Goal: Task Accomplishment & Management: Complete application form

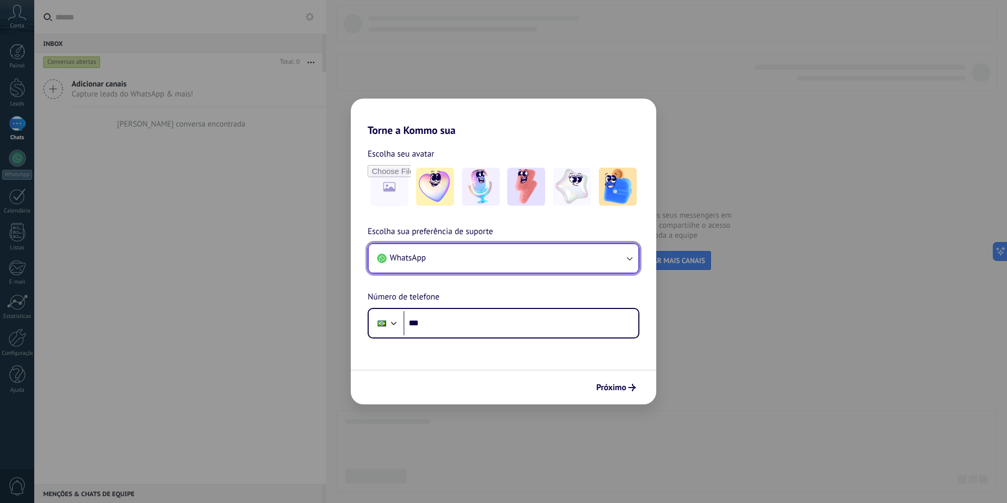
click at [489, 258] on button "WhatsApp" at bounding box center [504, 258] width 270 height 28
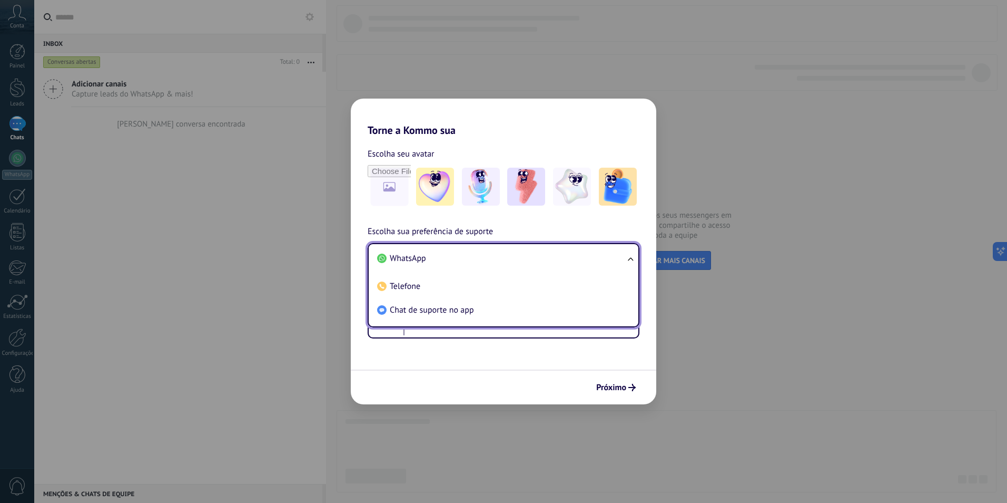
click at [489, 258] on li "WhatsApp" at bounding box center [501, 259] width 257 height 24
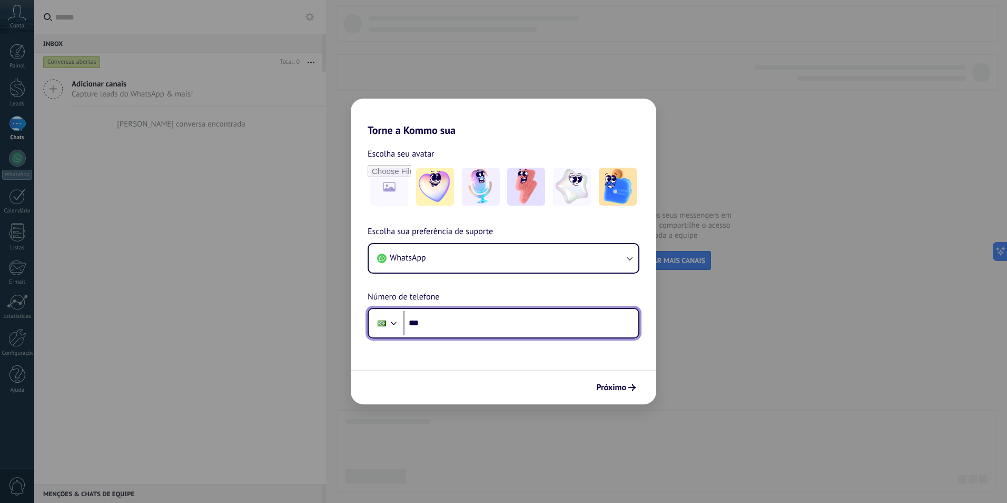
click at [453, 325] on input "***" at bounding box center [521, 323] width 235 height 24
type input "**********"
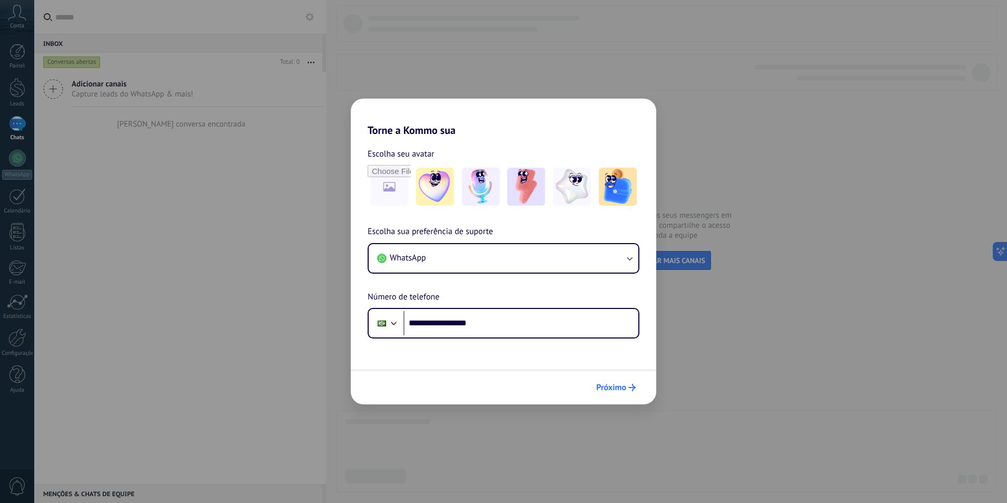
click at [615, 386] on span "Próximo" at bounding box center [611, 387] width 30 height 7
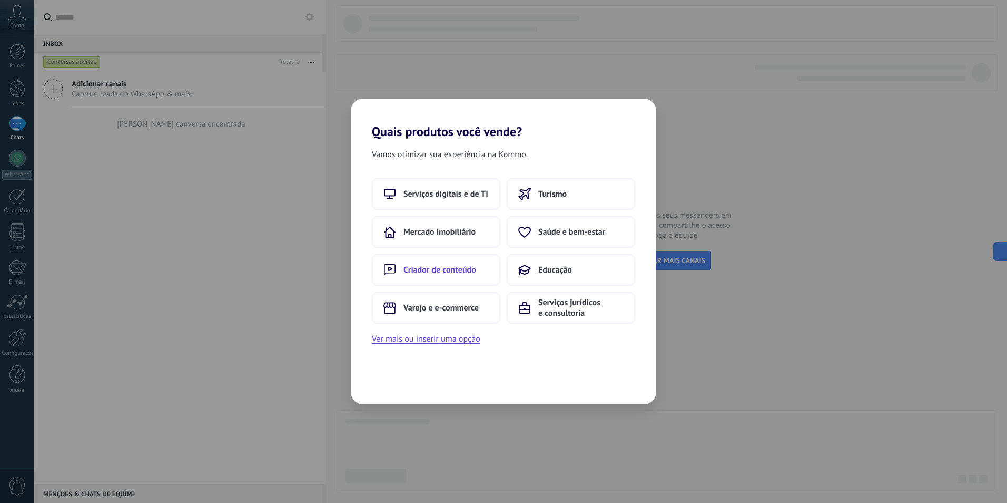
click at [451, 266] on span "Criador de conteúdo" at bounding box center [440, 269] width 73 height 11
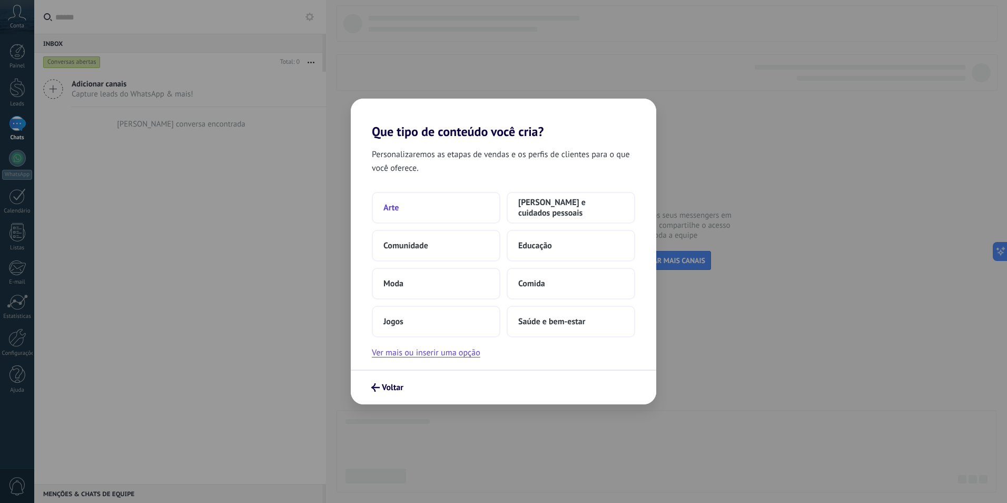
click at [450, 216] on button "Arte" at bounding box center [436, 208] width 129 height 32
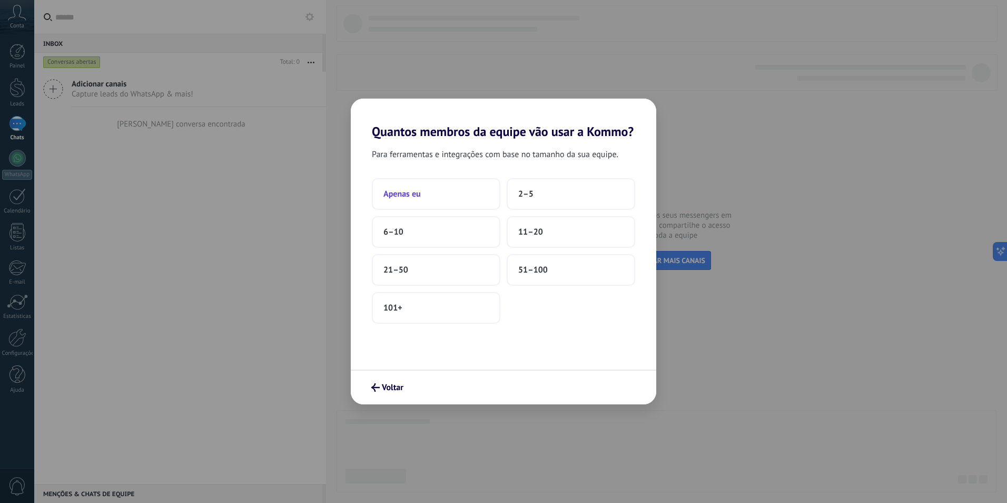
click at [447, 199] on button "Apenas eu" at bounding box center [436, 194] width 129 height 32
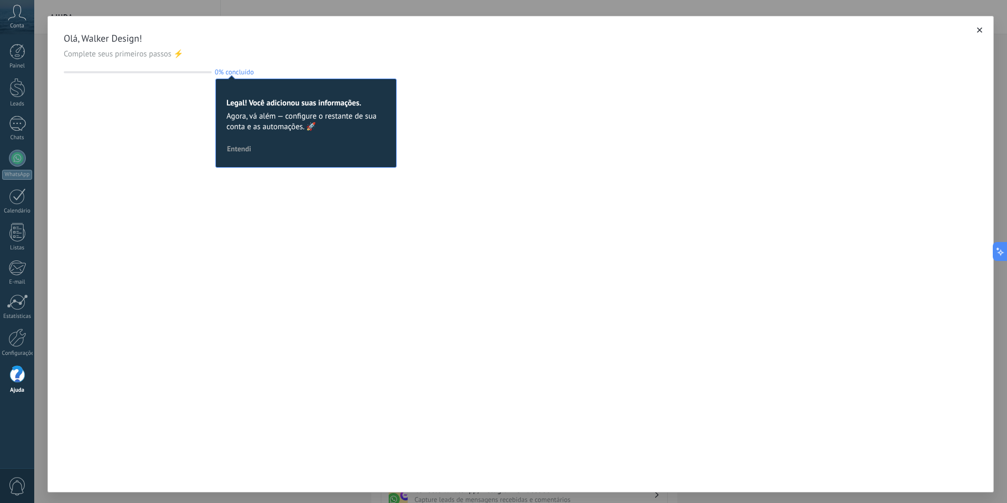
click at [241, 151] on span "Entendi" at bounding box center [239, 148] width 24 height 7
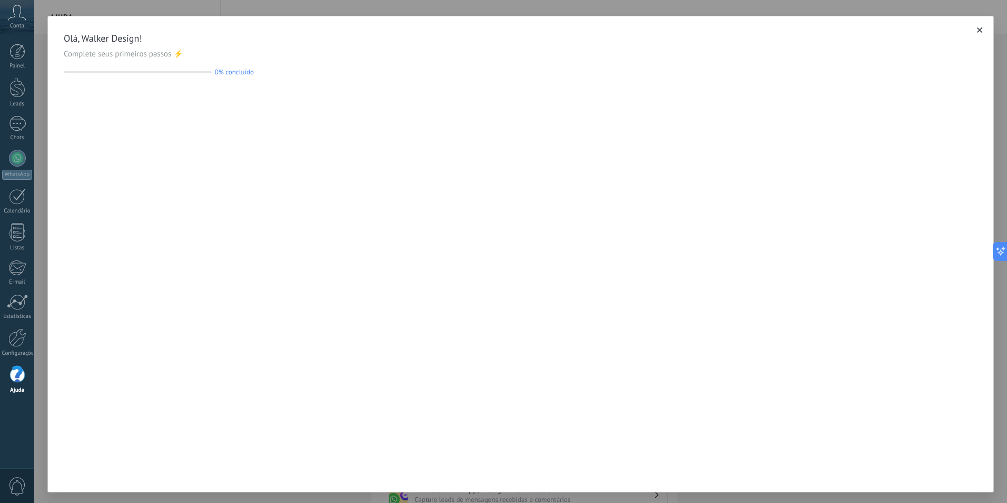
click at [981, 31] on div "Olá, Walker Design! Complete seus primeiros passos ⚡ 0% concluído 0" at bounding box center [521, 60] width 946 height 88
click at [977, 31] on icon "button" at bounding box center [979, 29] width 5 height 5
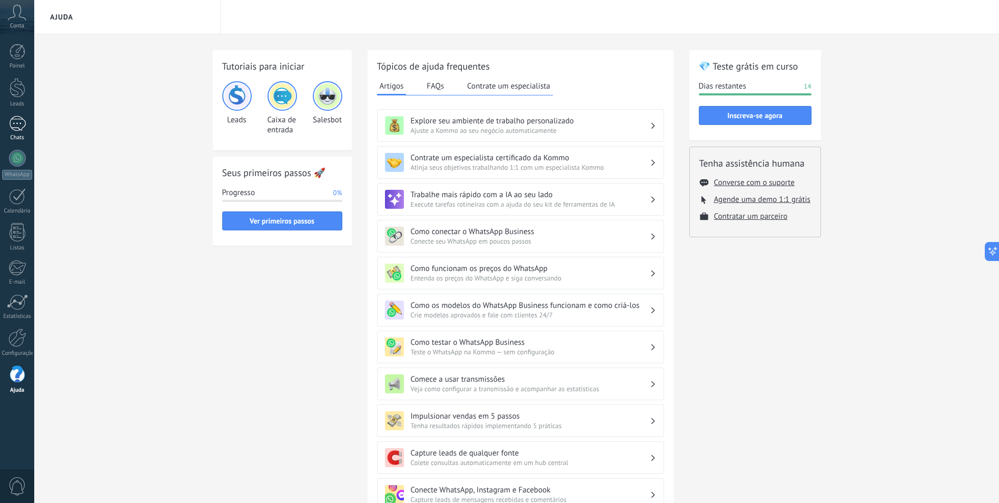
click at [18, 120] on div at bounding box center [17, 123] width 17 height 15
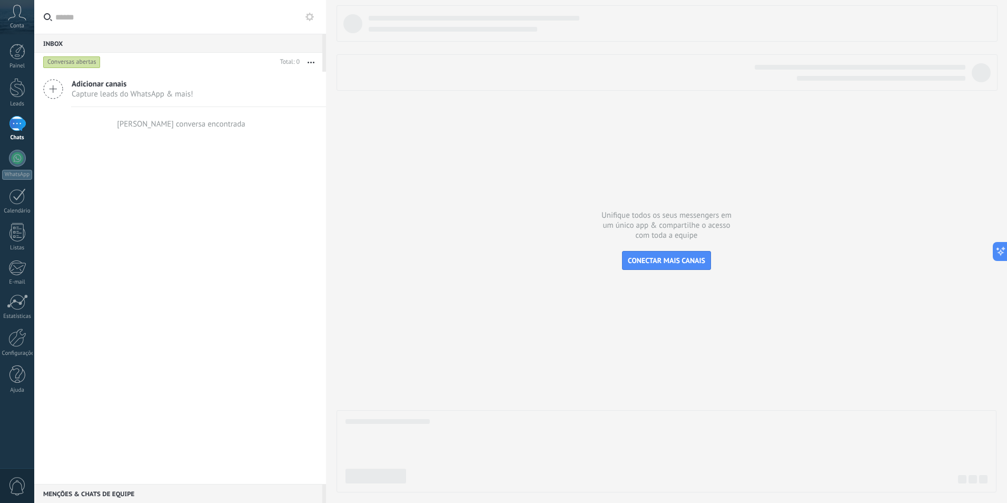
click at [18, 24] on span "Conta" at bounding box center [17, 26] width 14 height 7
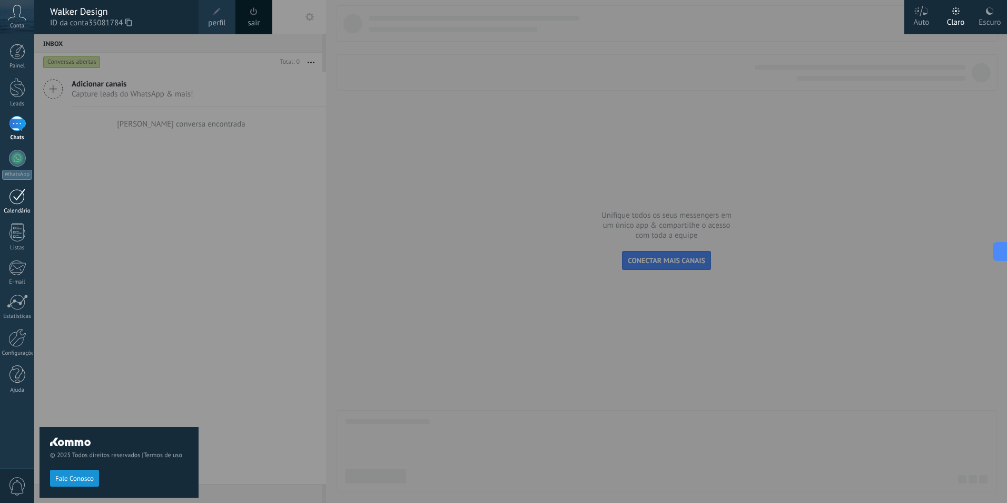
click at [16, 201] on div at bounding box center [17, 196] width 17 height 16
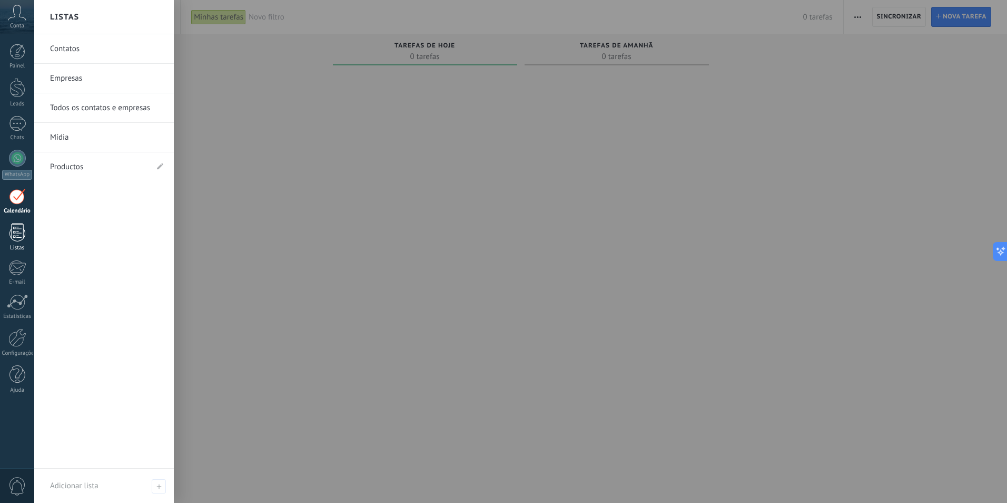
click at [14, 229] on div at bounding box center [17, 232] width 16 height 18
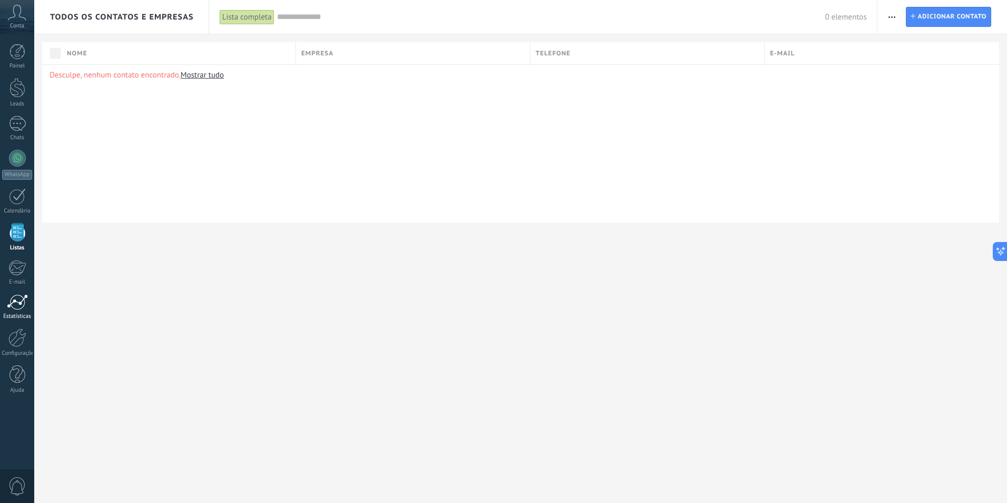
click at [16, 298] on div at bounding box center [17, 302] width 21 height 16
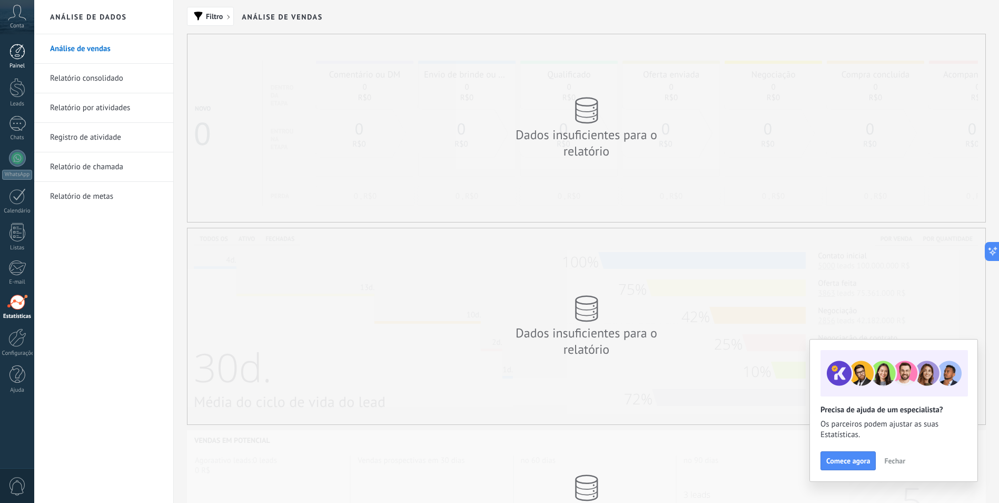
click at [20, 58] on div at bounding box center [17, 52] width 16 height 16
